Goal: Task Accomplishment & Management: Manage account settings

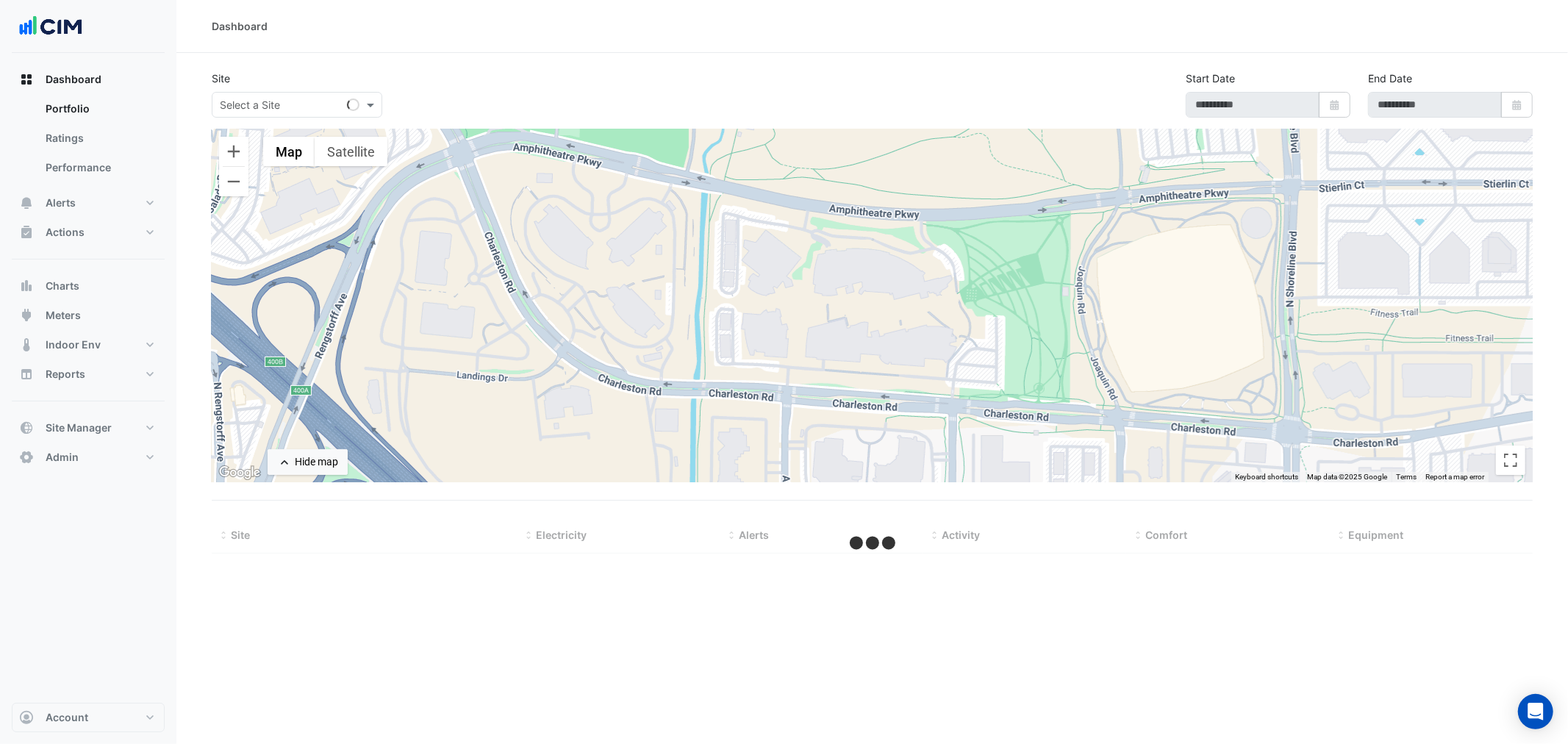
select select "**"
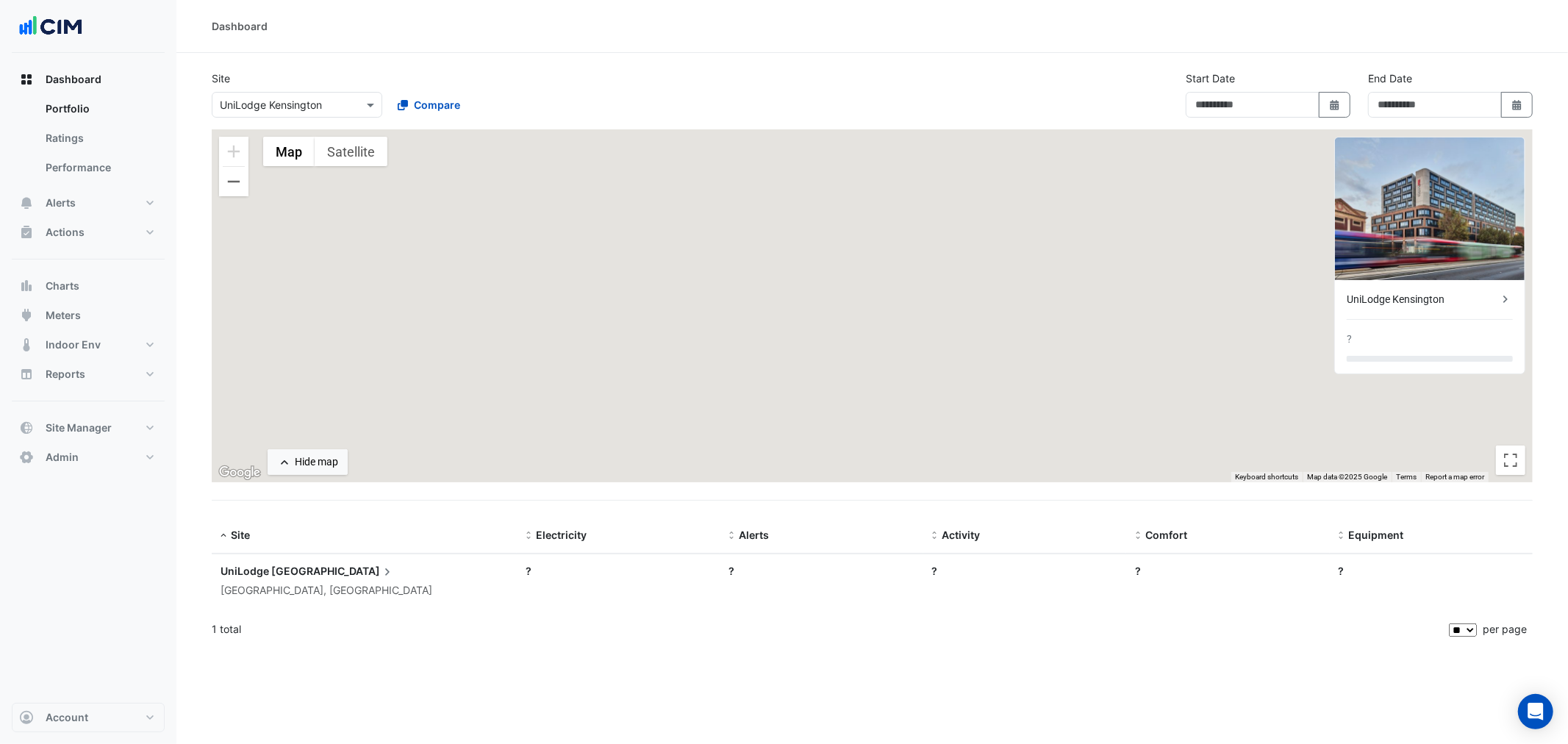
type input "**********"
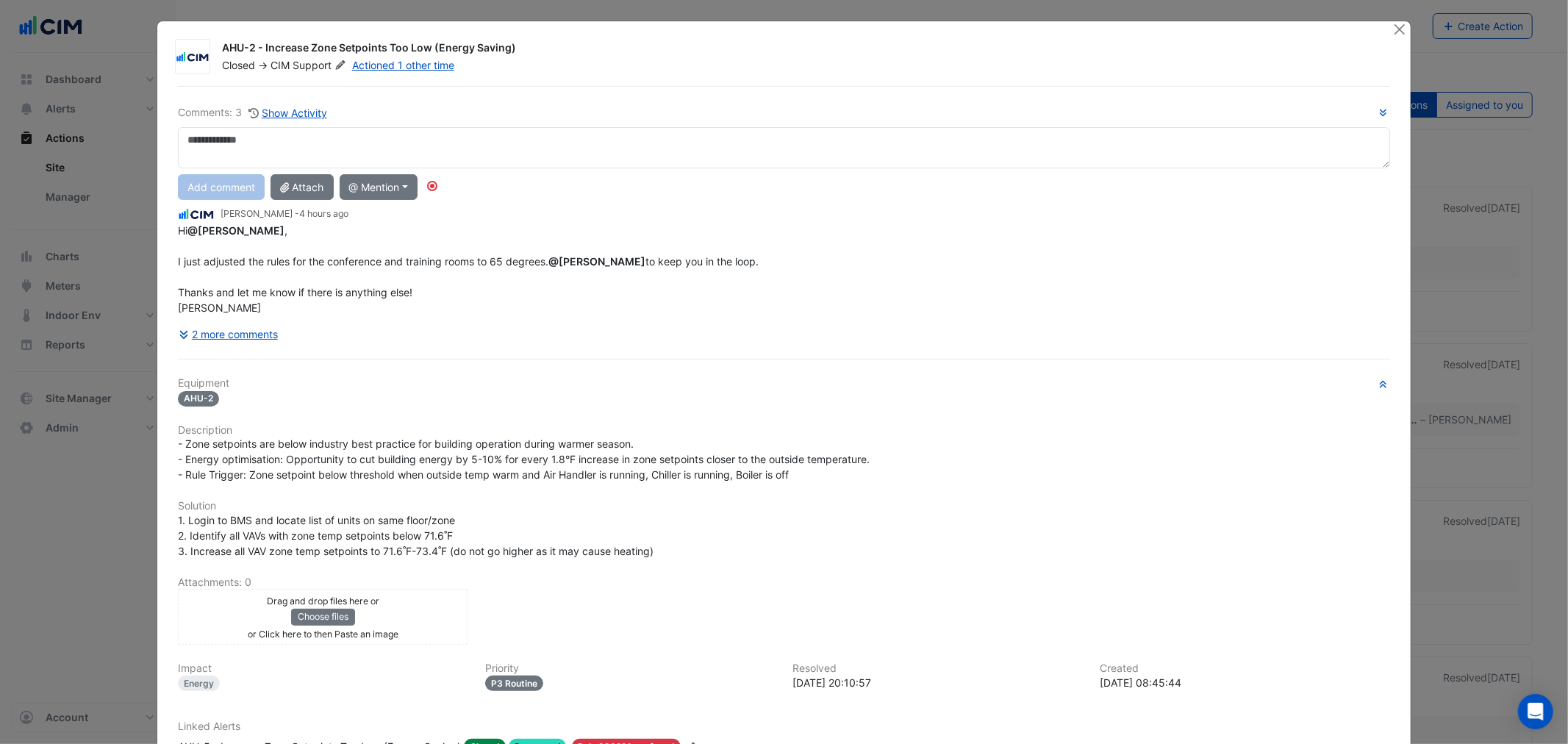
click at [232, 370] on div "Comments: 3 Show Activity Add comment Attach @ Mention CIM CIM Support MESA Mec…" at bounding box center [783, 550] width 1229 height 928
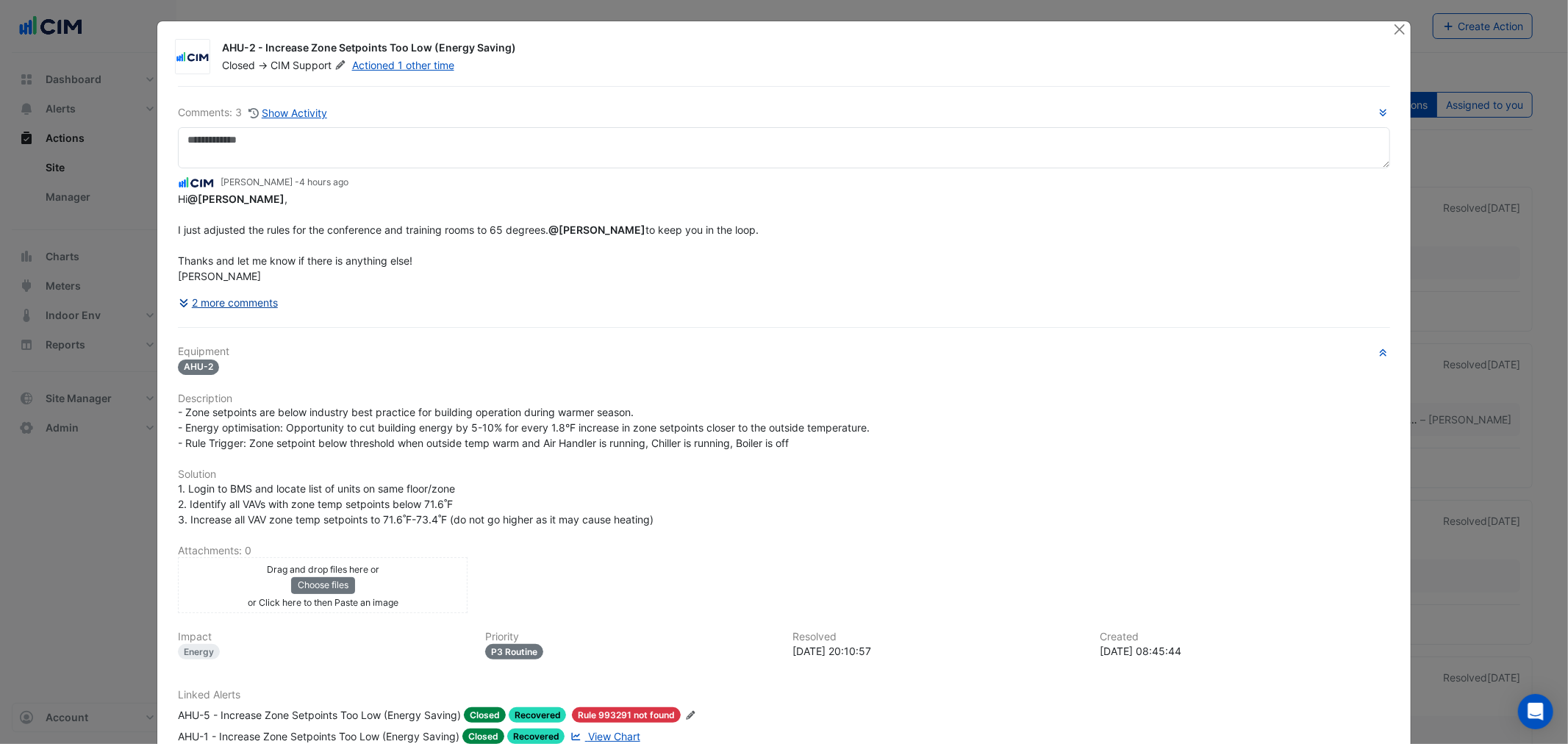
click at [223, 305] on button "2 more comments" at bounding box center [228, 303] width 101 height 26
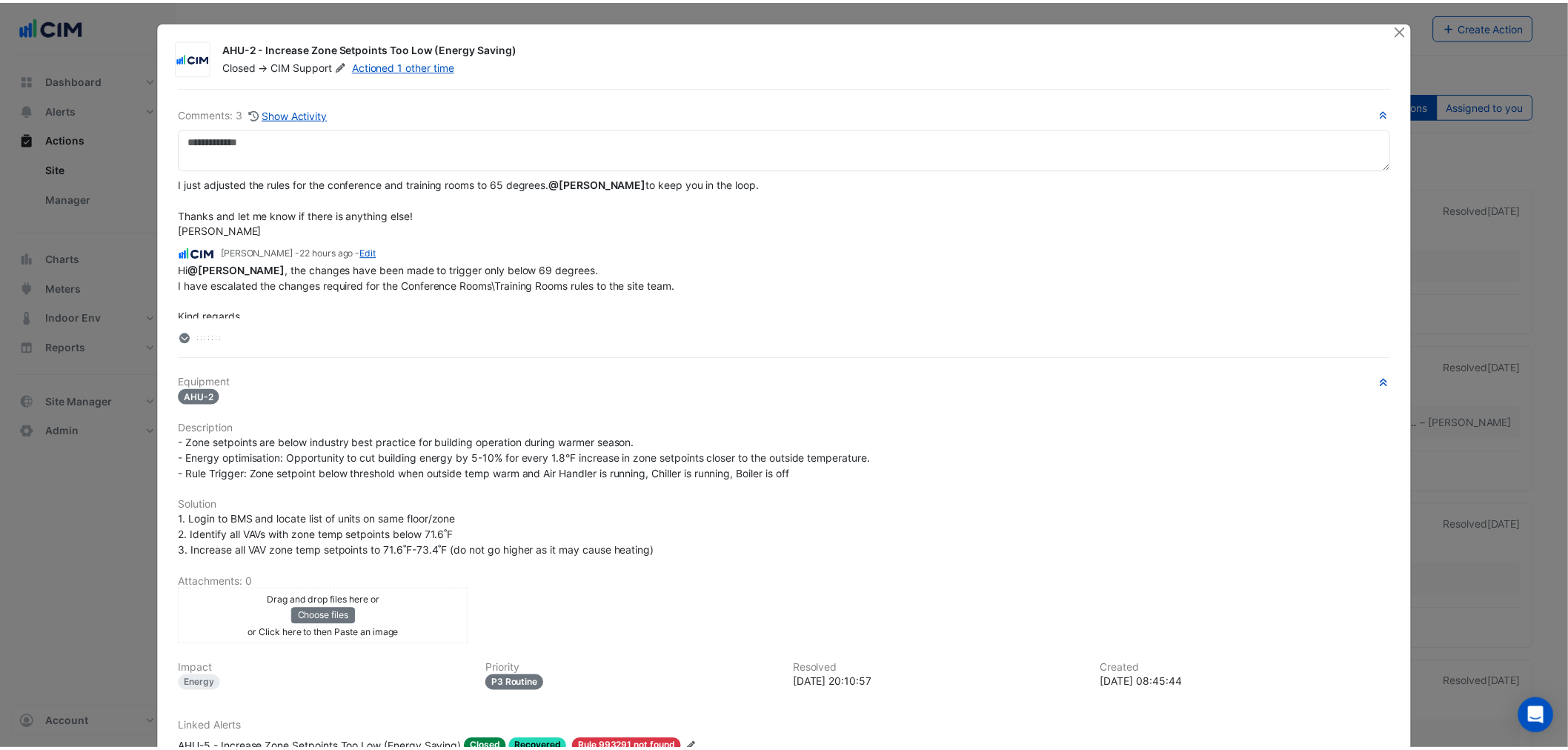
scroll to position [49, 0]
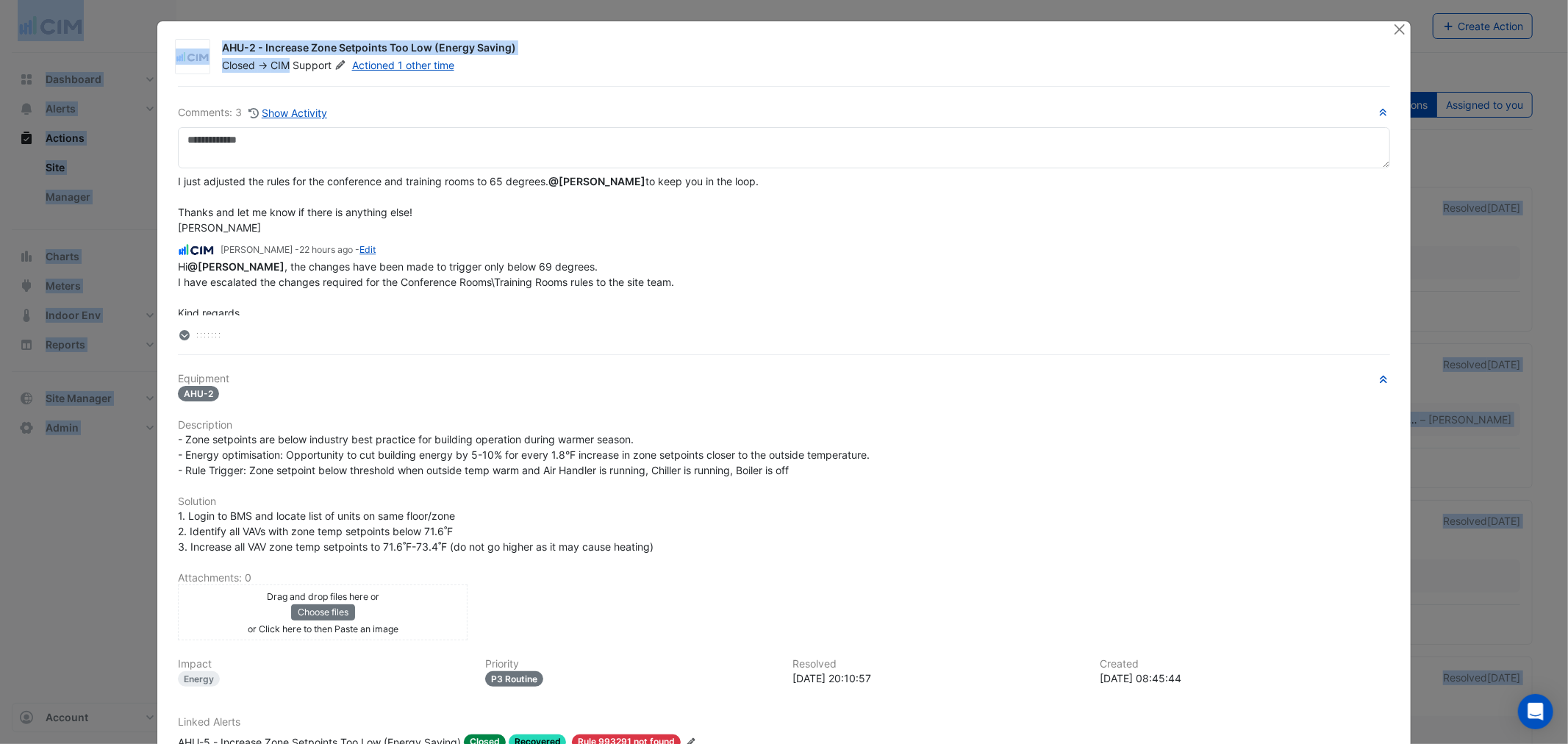
drag, startPoint x: 284, startPoint y: 63, endPoint x: 430, endPoint y: -56, distance: 188.4
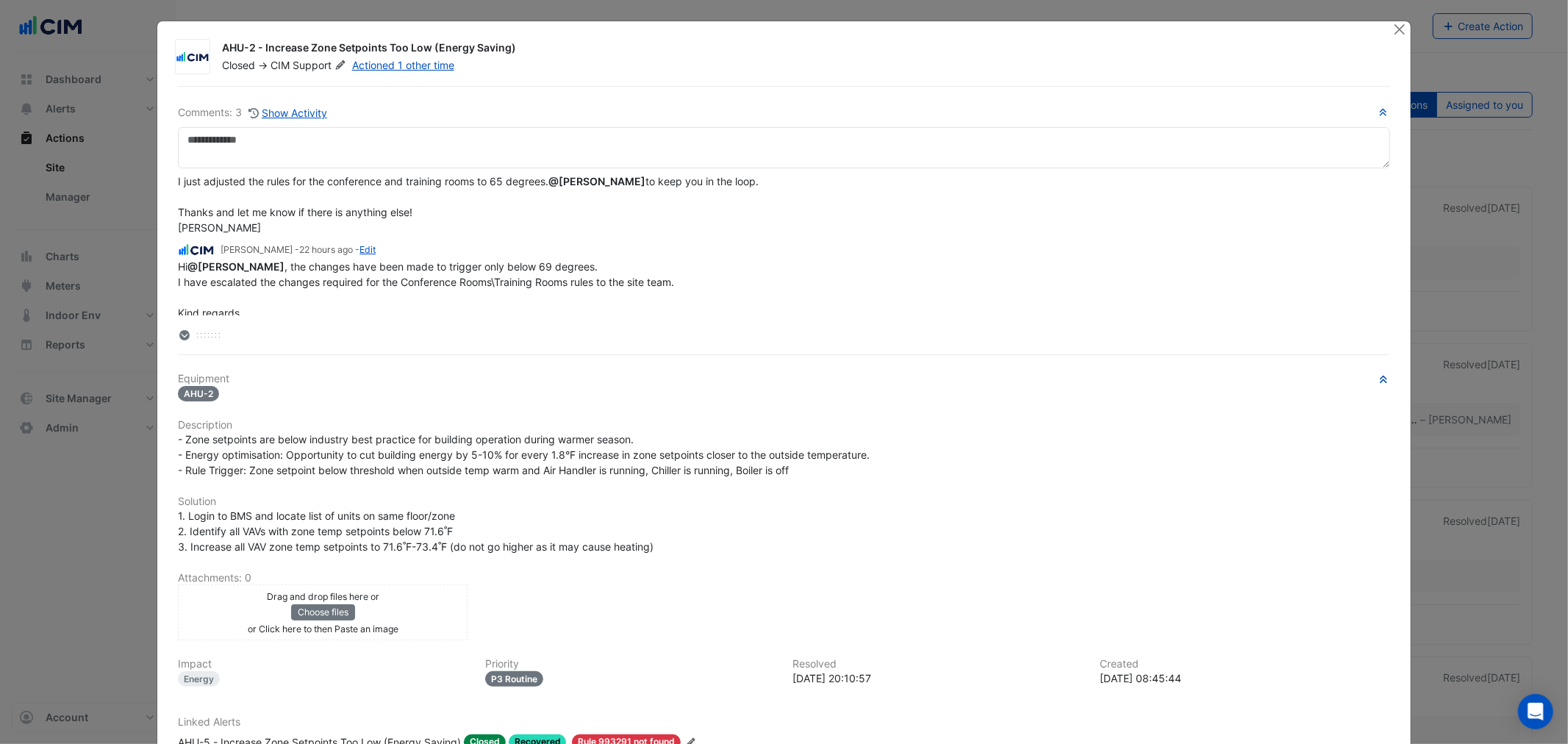
click at [57, 282] on ngb-modal-window "AHU-2 - Increase Zone Setpoints Too Low (Energy Saving) Closed -> CIM Support A…" at bounding box center [784, 372] width 1568 height 744
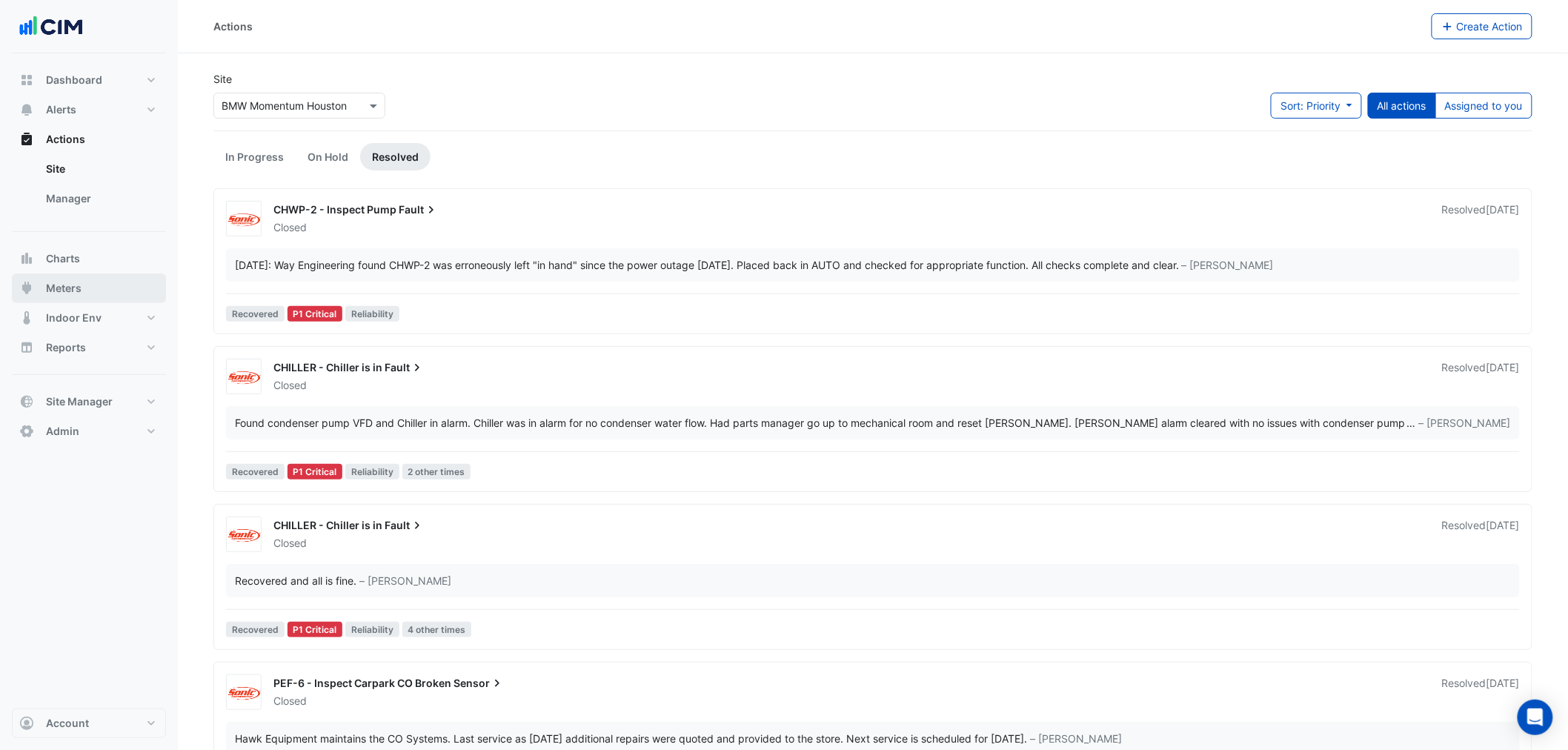
click at [66, 283] on span "Meters" at bounding box center [63, 288] width 36 height 15
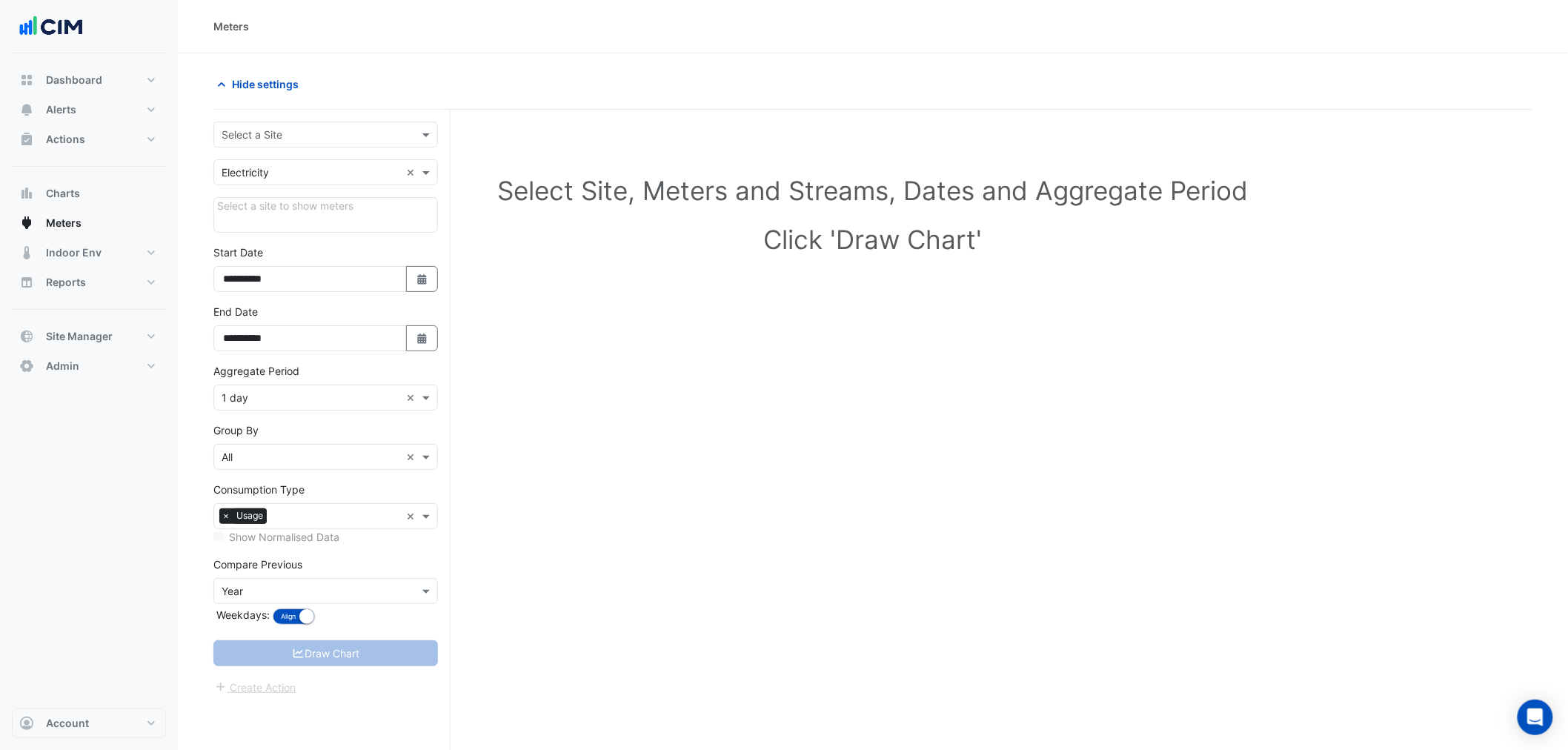
click at [286, 128] on input "text" at bounding box center [311, 136] width 178 height 16
type input "***"
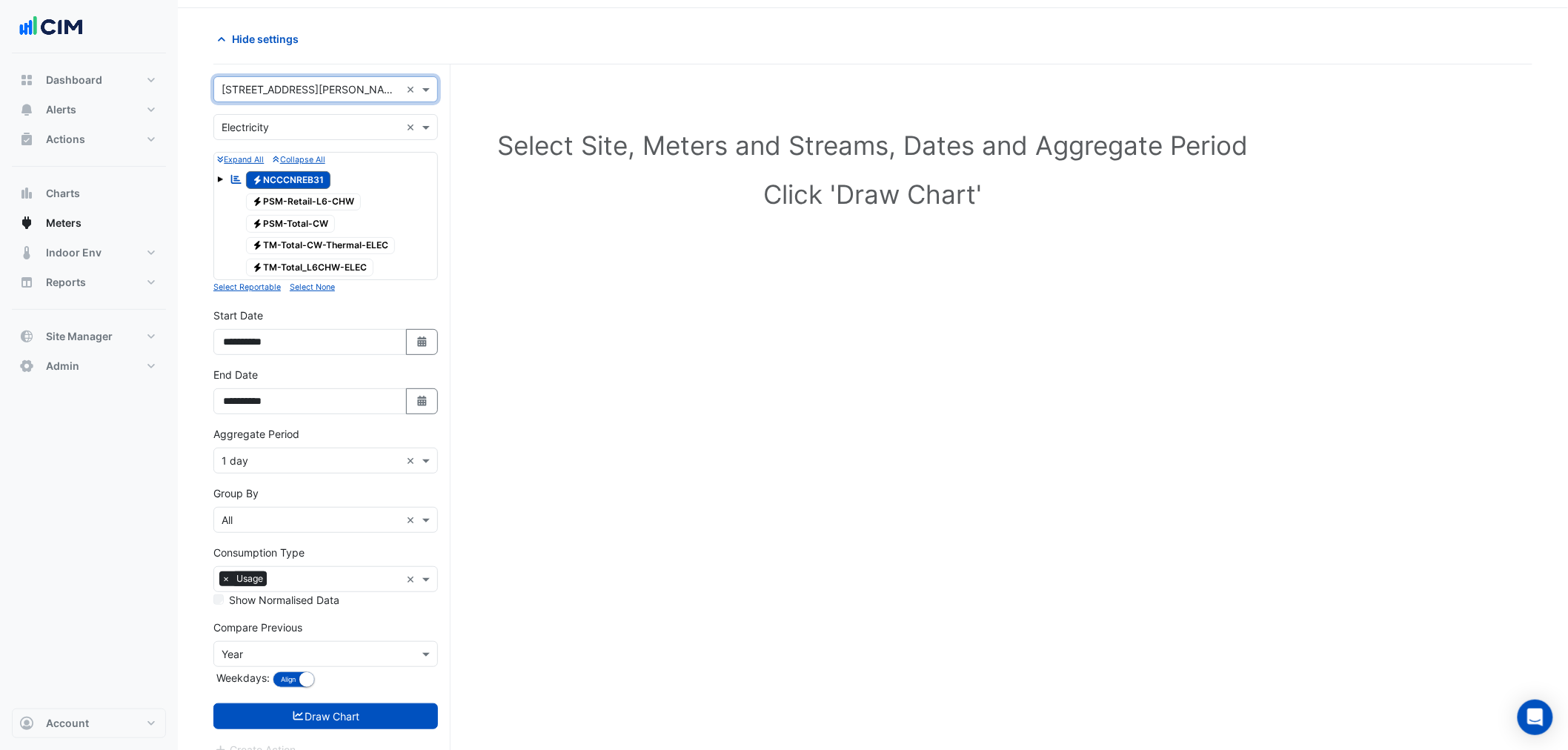
scroll to position [69, 0]
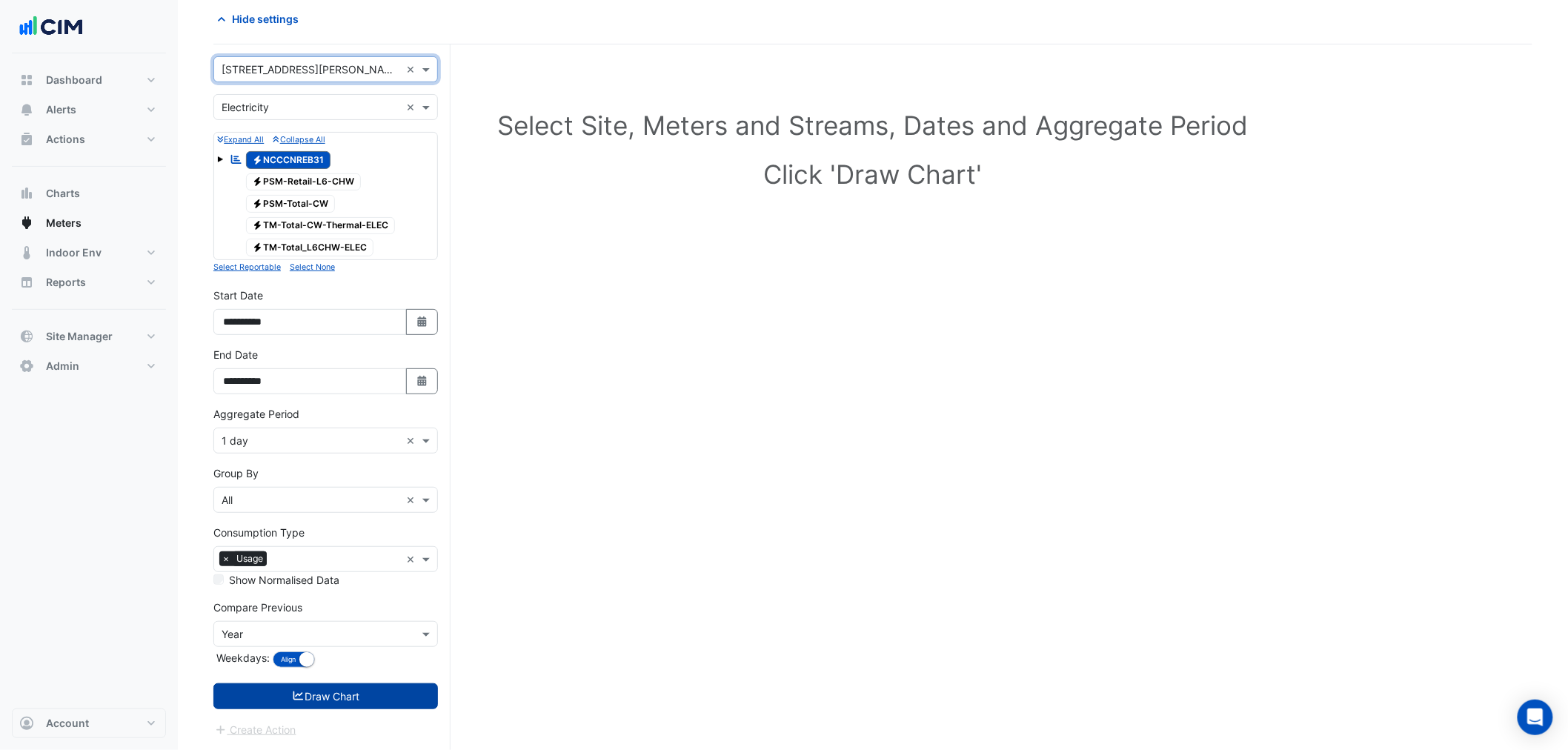
click at [382, 678] on form "Select a Site × [STREET_ADDRESS][PERSON_NAME] × Utility Type × Electricity × Ex…" at bounding box center [326, 397] width 225 height 682
click at [385, 705] on button "Draw Chart" at bounding box center [326, 696] width 225 height 26
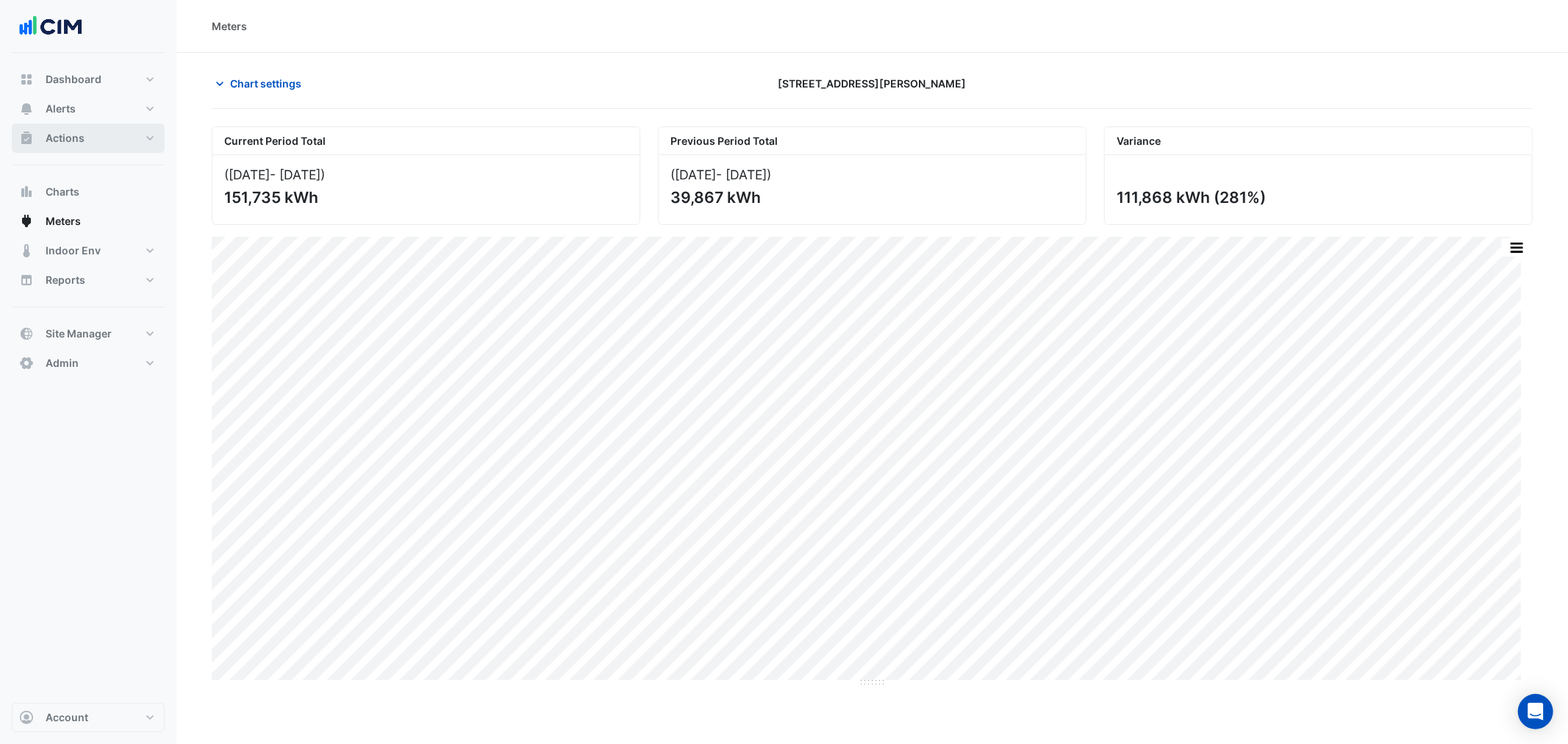
click at [104, 128] on button "Actions" at bounding box center [88, 139] width 153 height 29
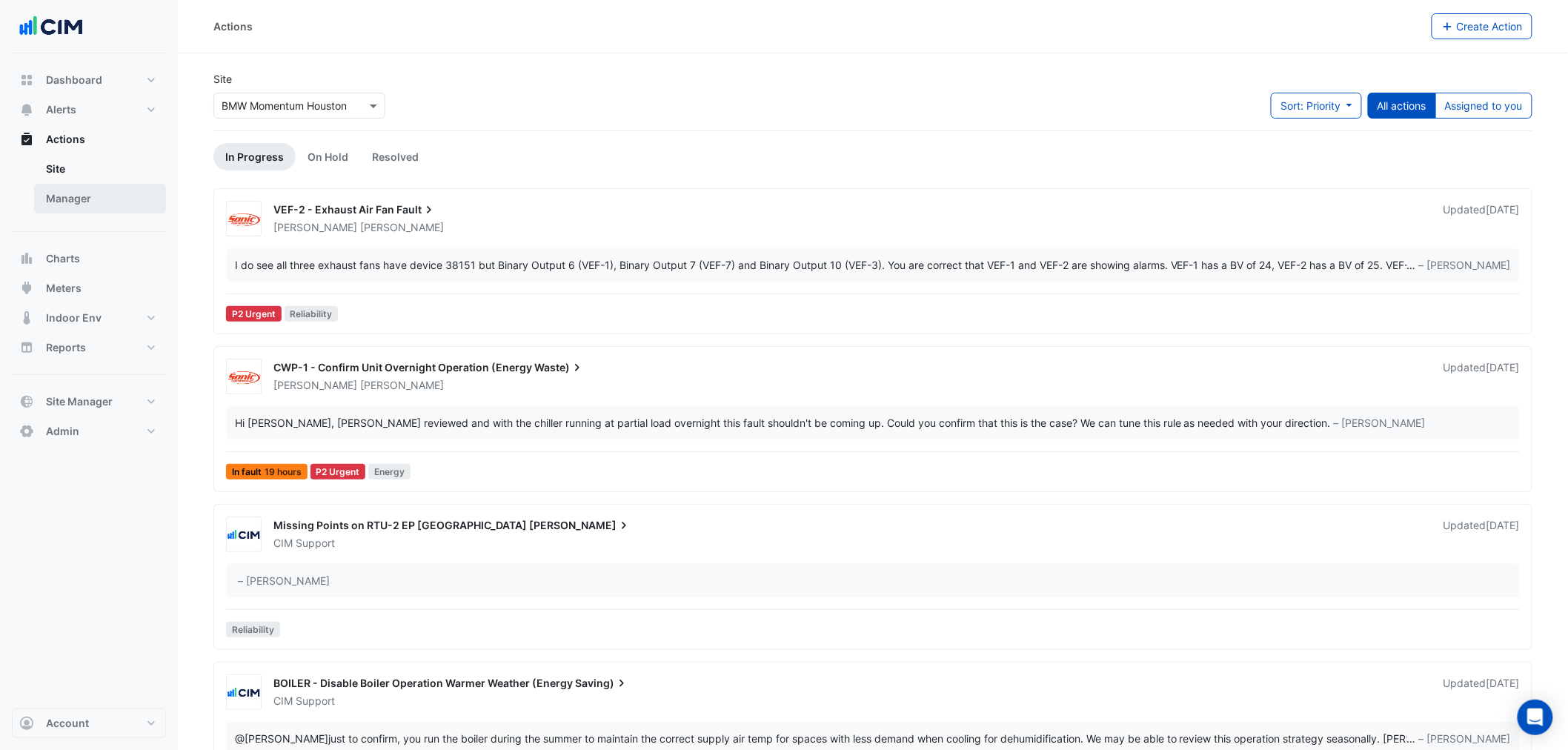
click at [71, 196] on link "Manager" at bounding box center [99, 199] width 132 height 30
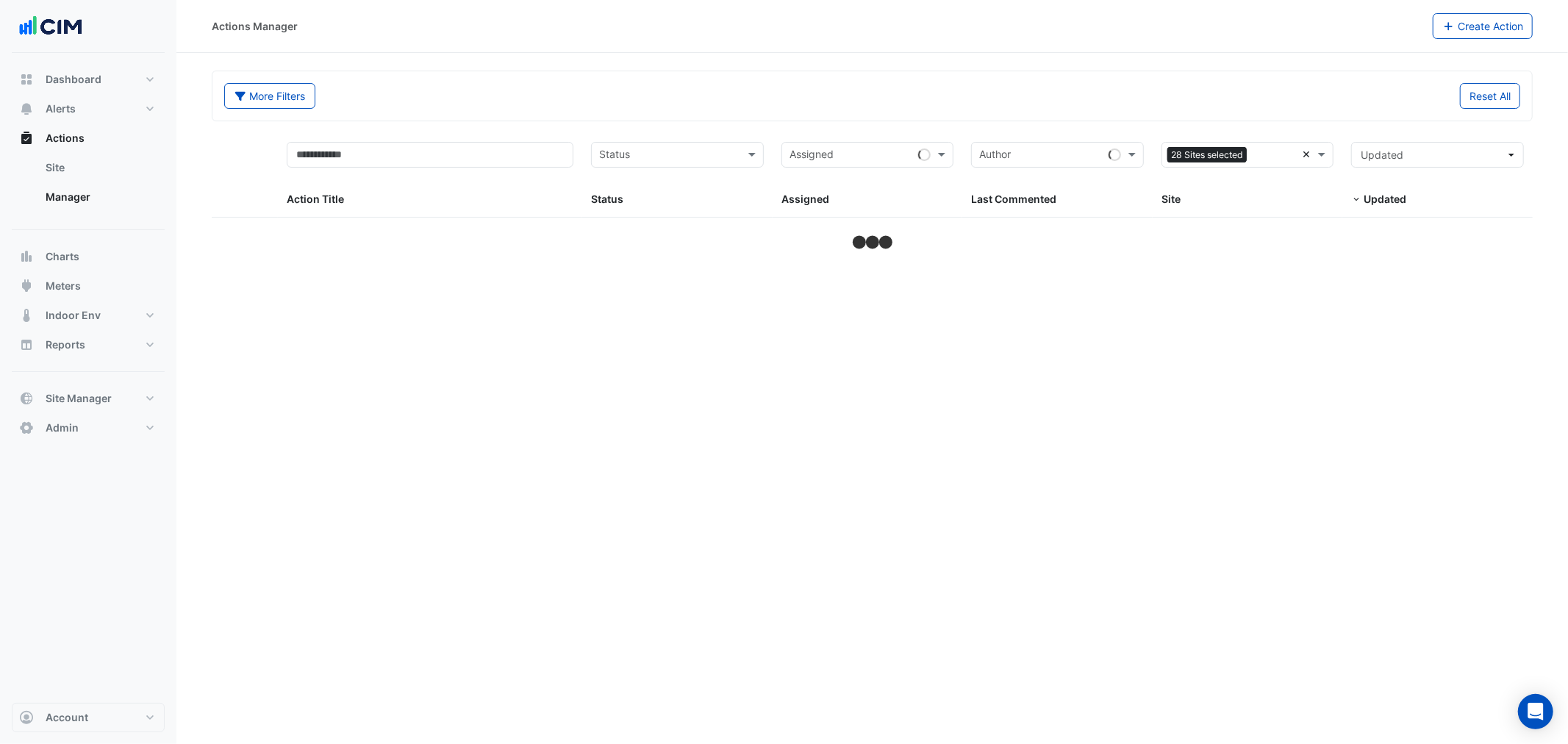
select select "**"
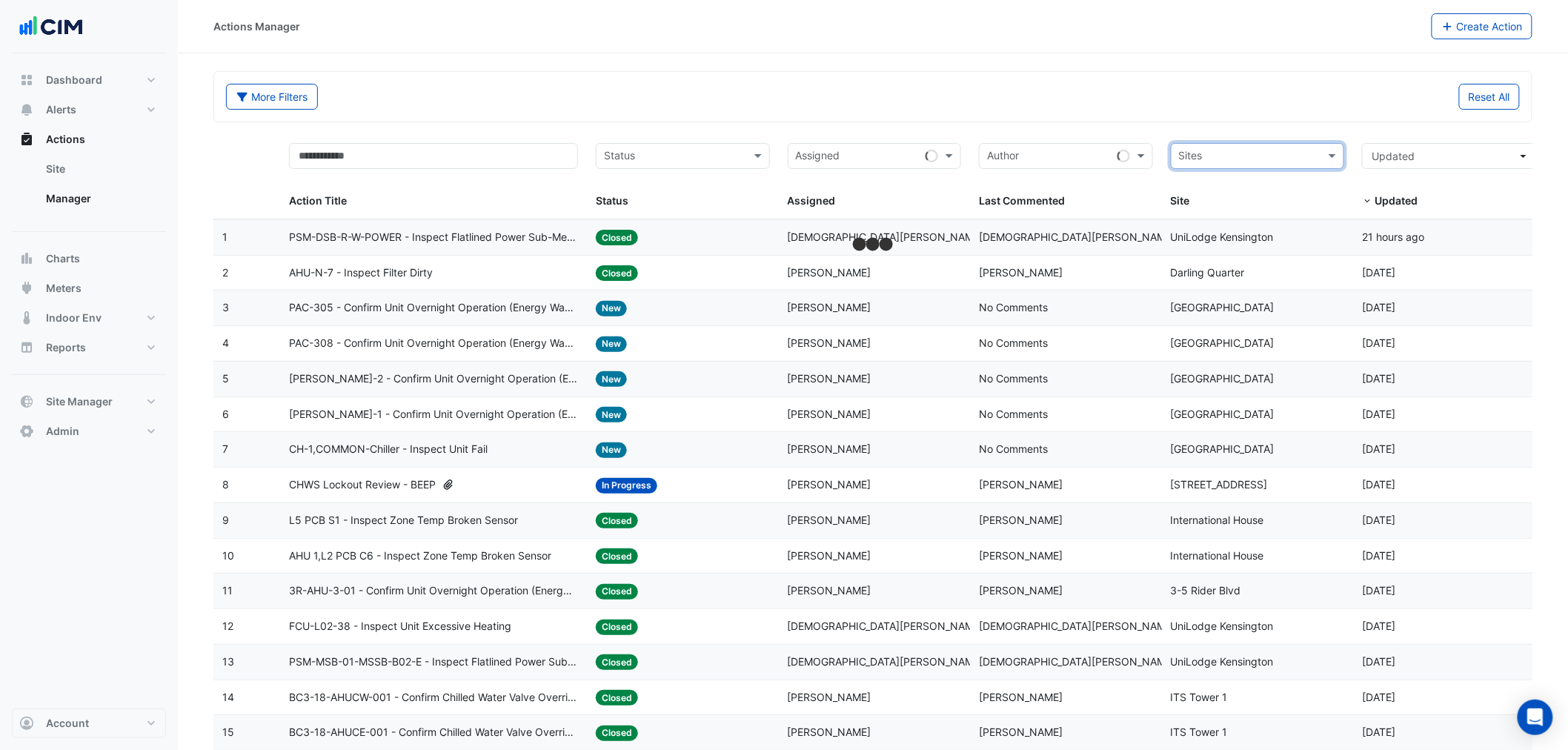
click at [1308, 152] on input "text" at bounding box center [1250, 157] width 141 height 17
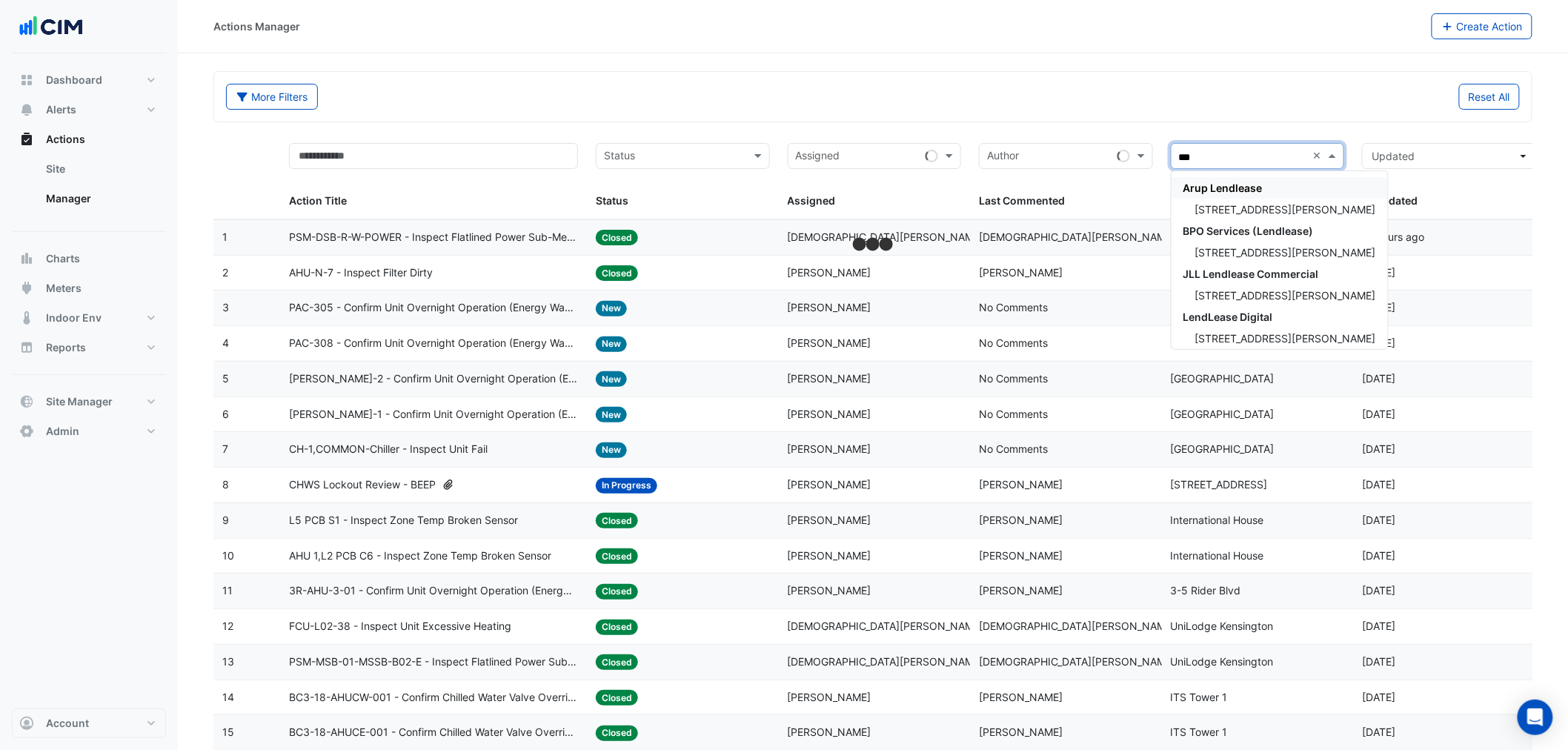
type input "****"
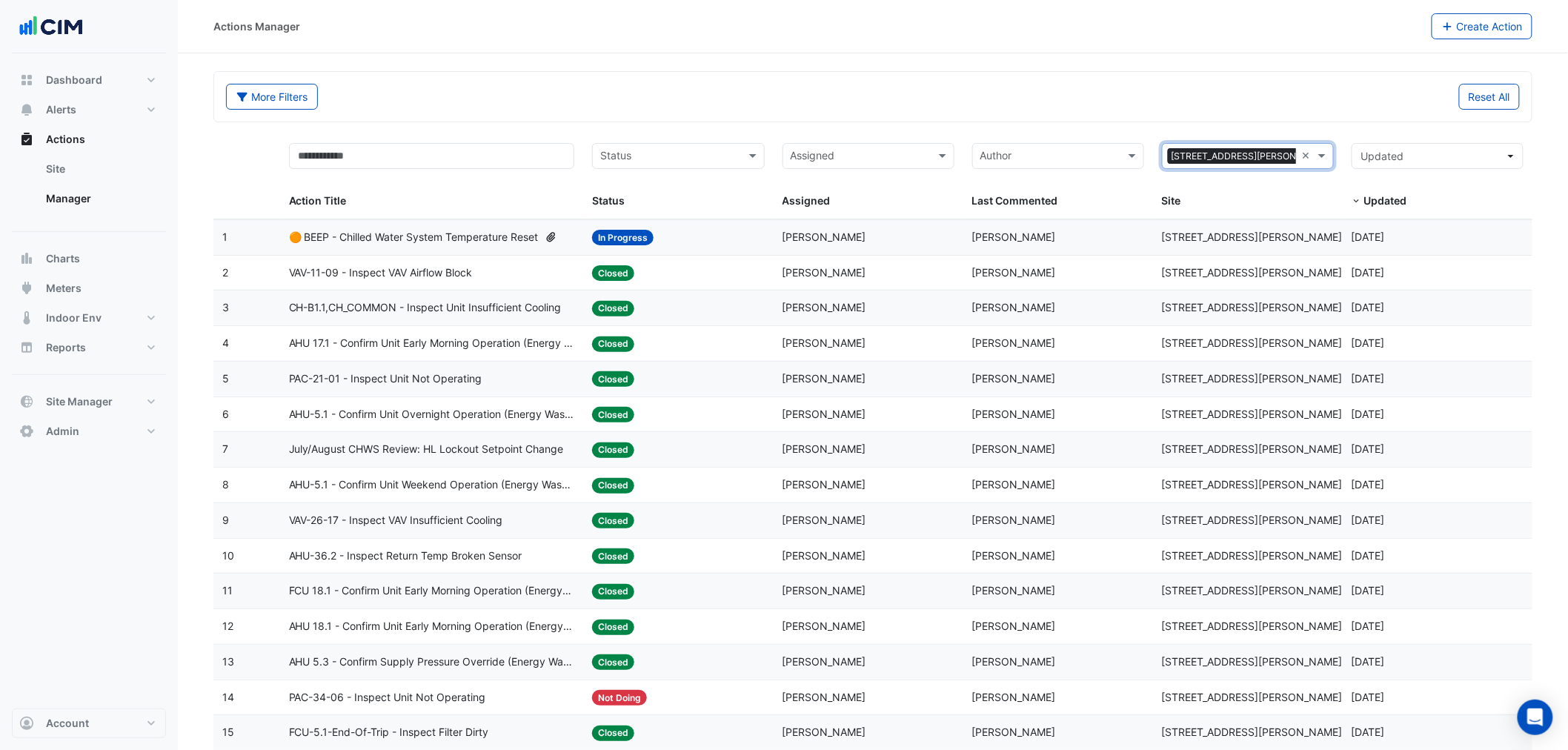
click at [570, 227] on datatable-body-cell "Action Title: 🟠 BEEP - Chilled Water System Temperature Reset" at bounding box center [432, 237] width 304 height 35
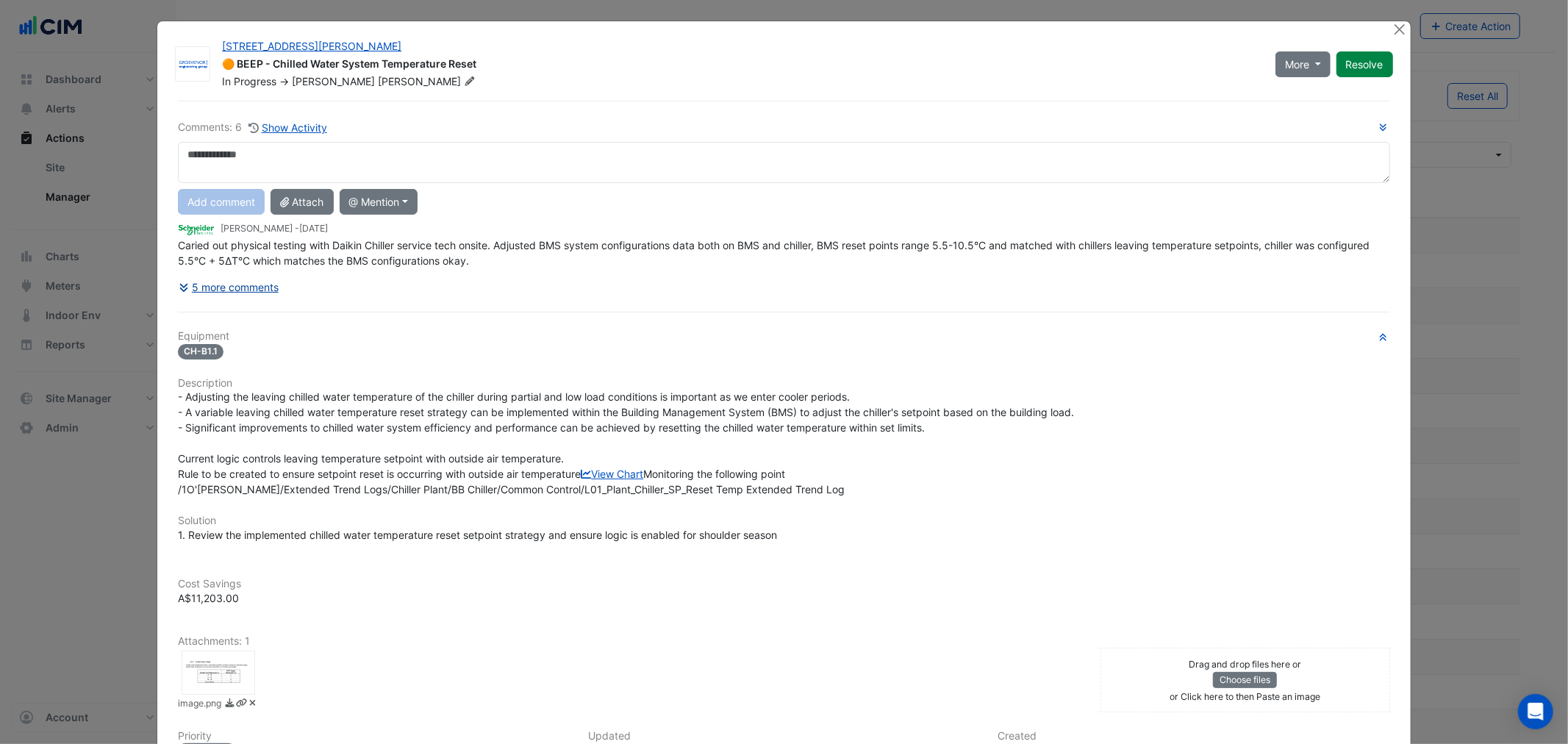
click at [252, 277] on button "5 more comments" at bounding box center [228, 287] width 101 height 26
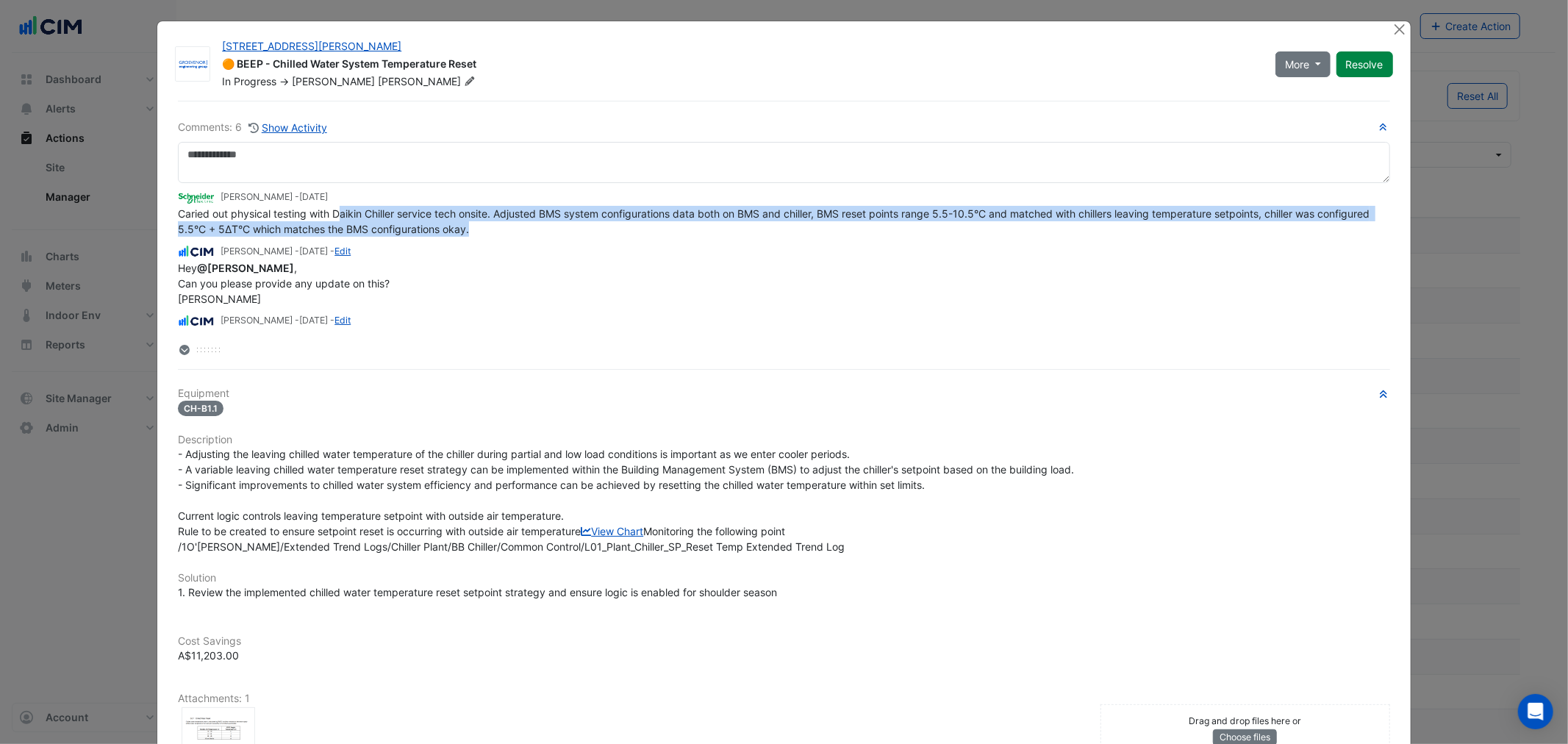
drag, startPoint x: 346, startPoint y: 220, endPoint x: 562, endPoint y: 223, distance: 216.0
click at [562, 223] on div "Caried out physical testing with Daikin Chiller service tech onsite. Adjusted B…" at bounding box center [783, 221] width 1211 height 30
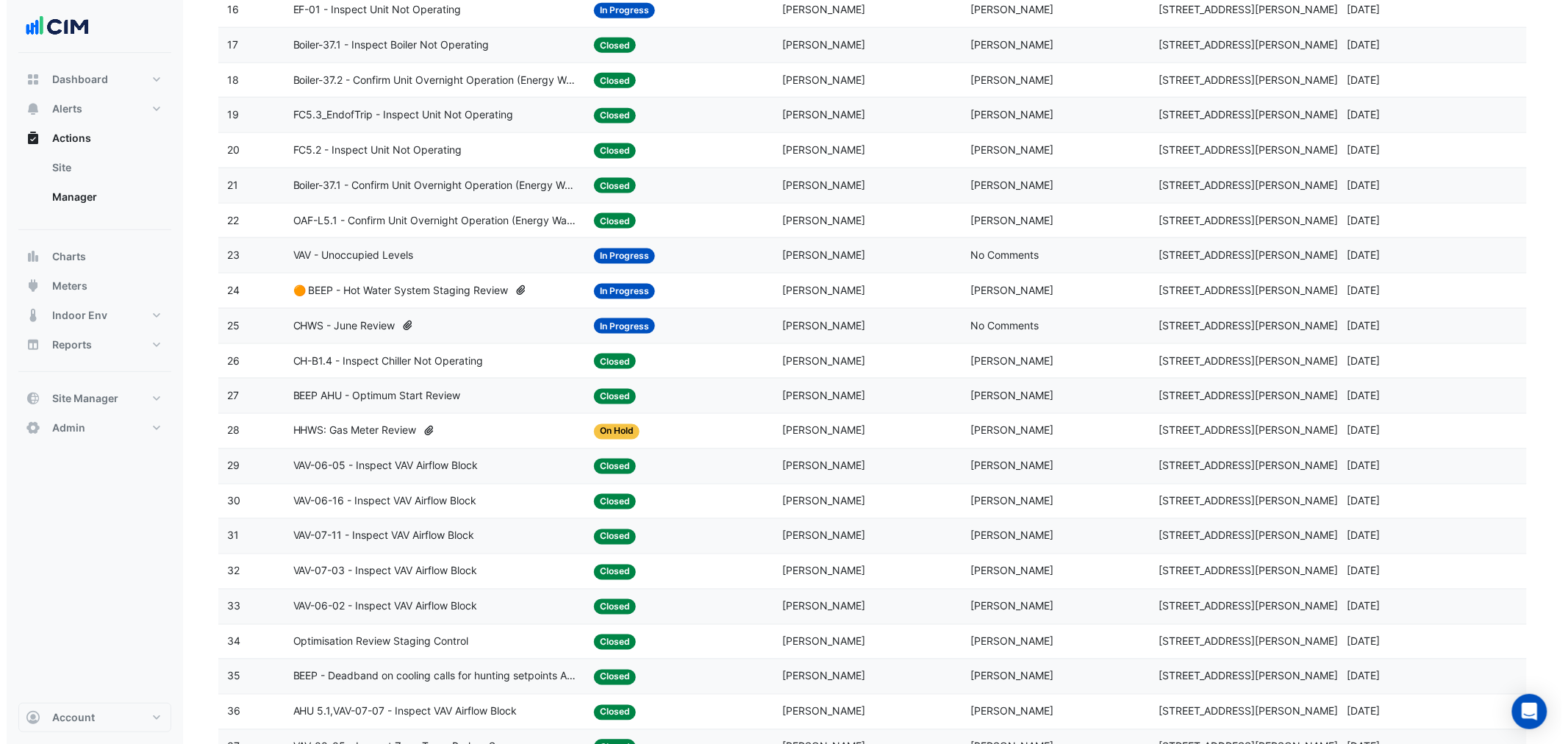
scroll to position [872, 0]
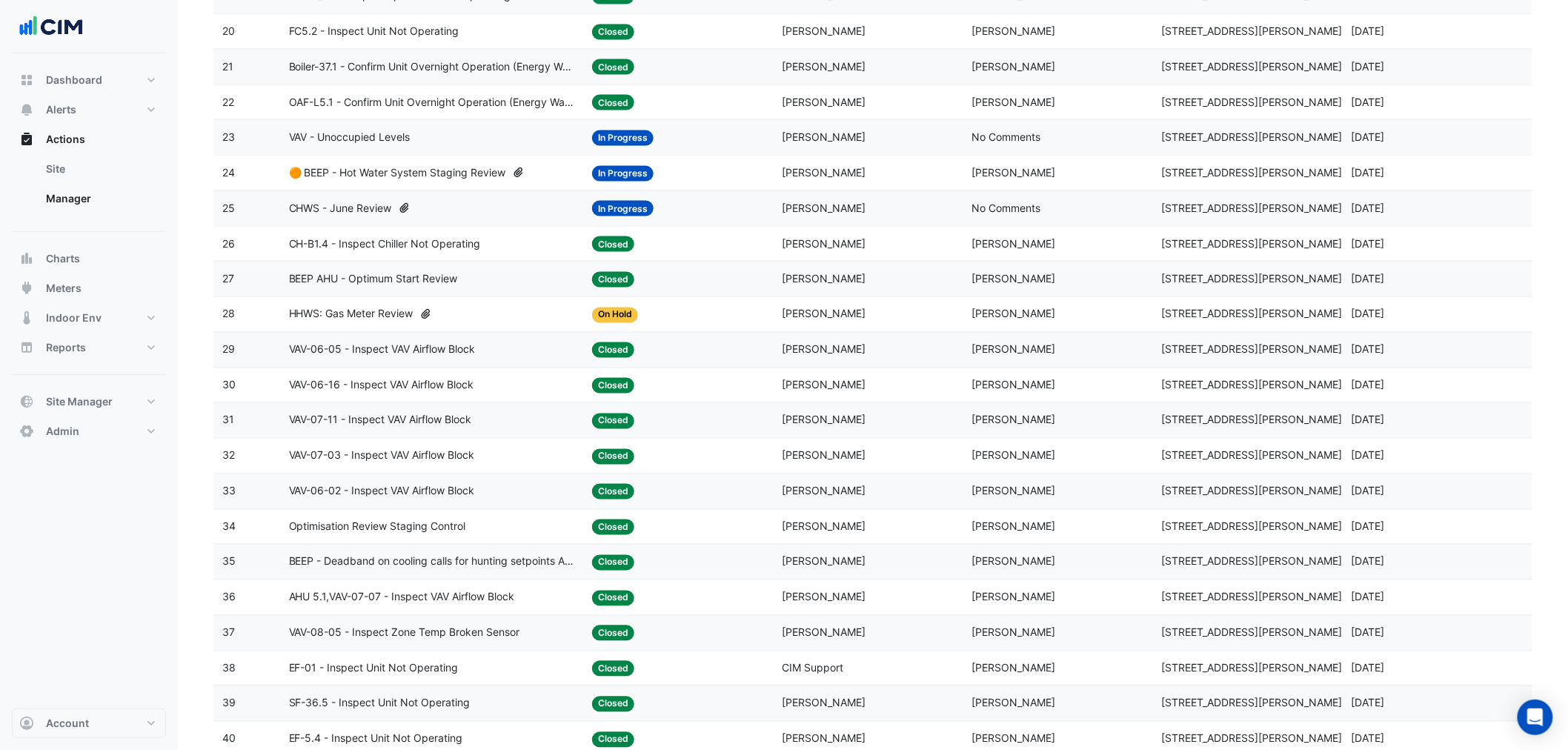
click at [346, 134] on datatable-body-cell "Action Title: VAV - Unoccupied Levels" at bounding box center [432, 137] width 304 height 35
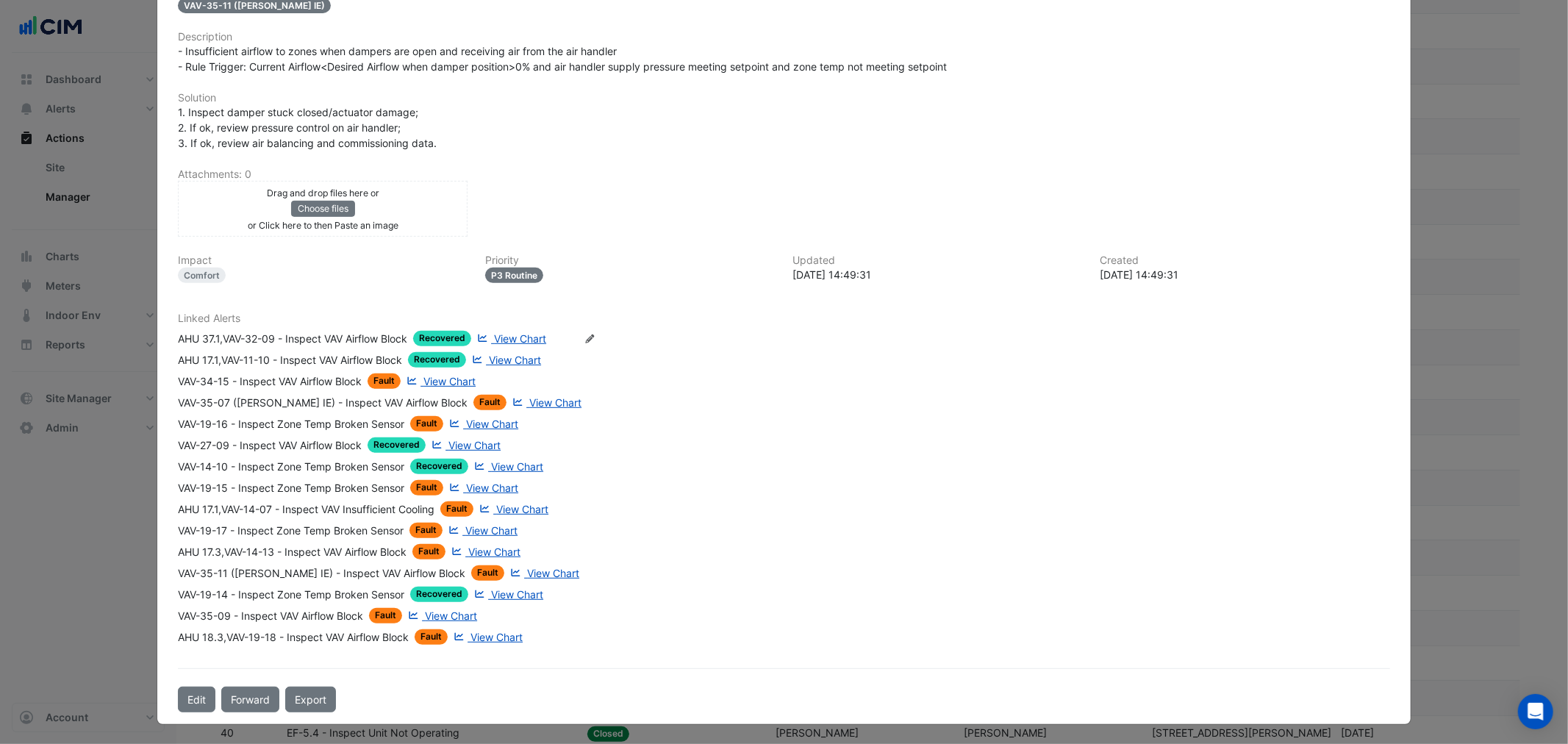
scroll to position [439, 0]
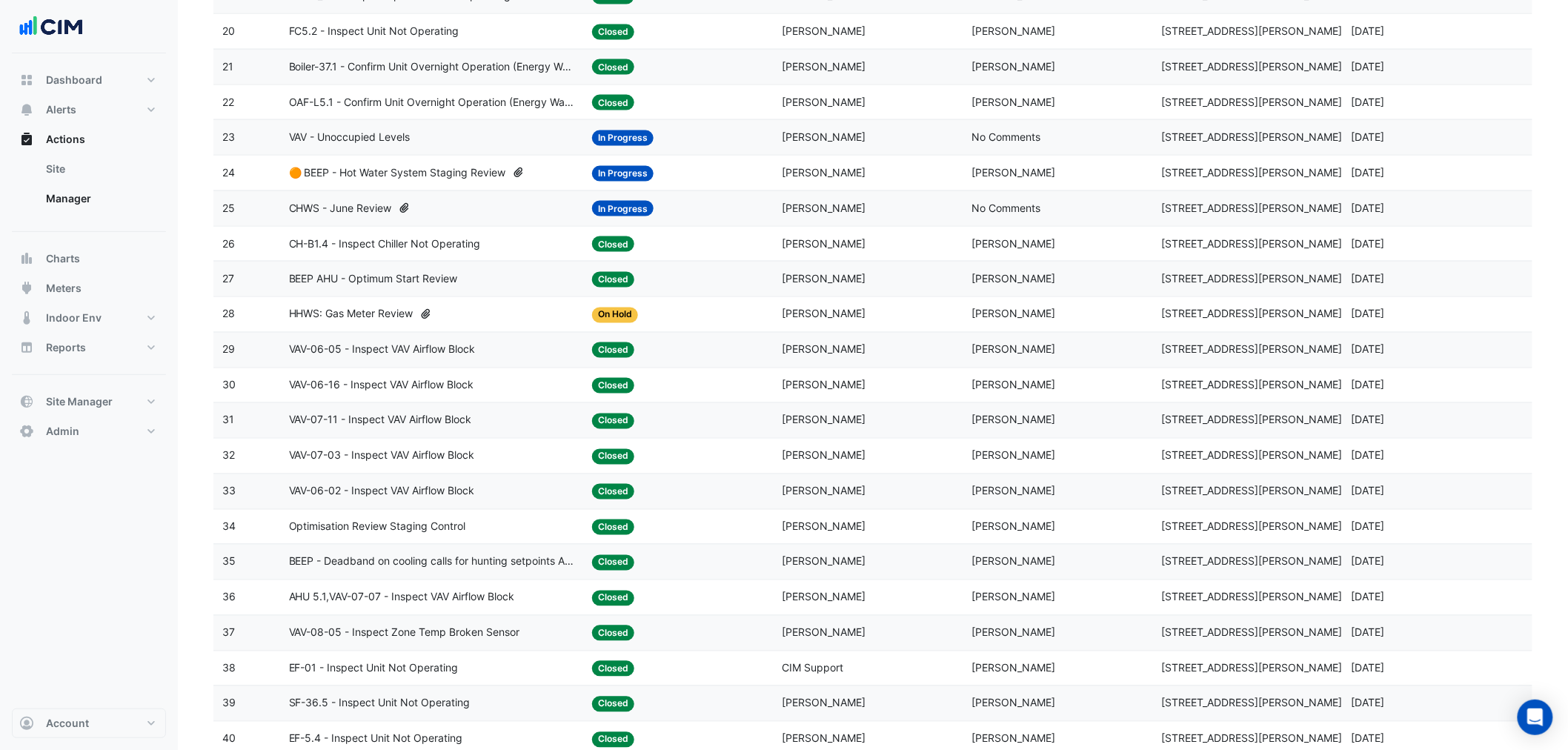
click at [482, 180] on span "🟠 BEEP - Hot Water System Staging Review" at bounding box center [397, 172] width 217 height 17
